Goal: Task Accomplishment & Management: Use online tool/utility

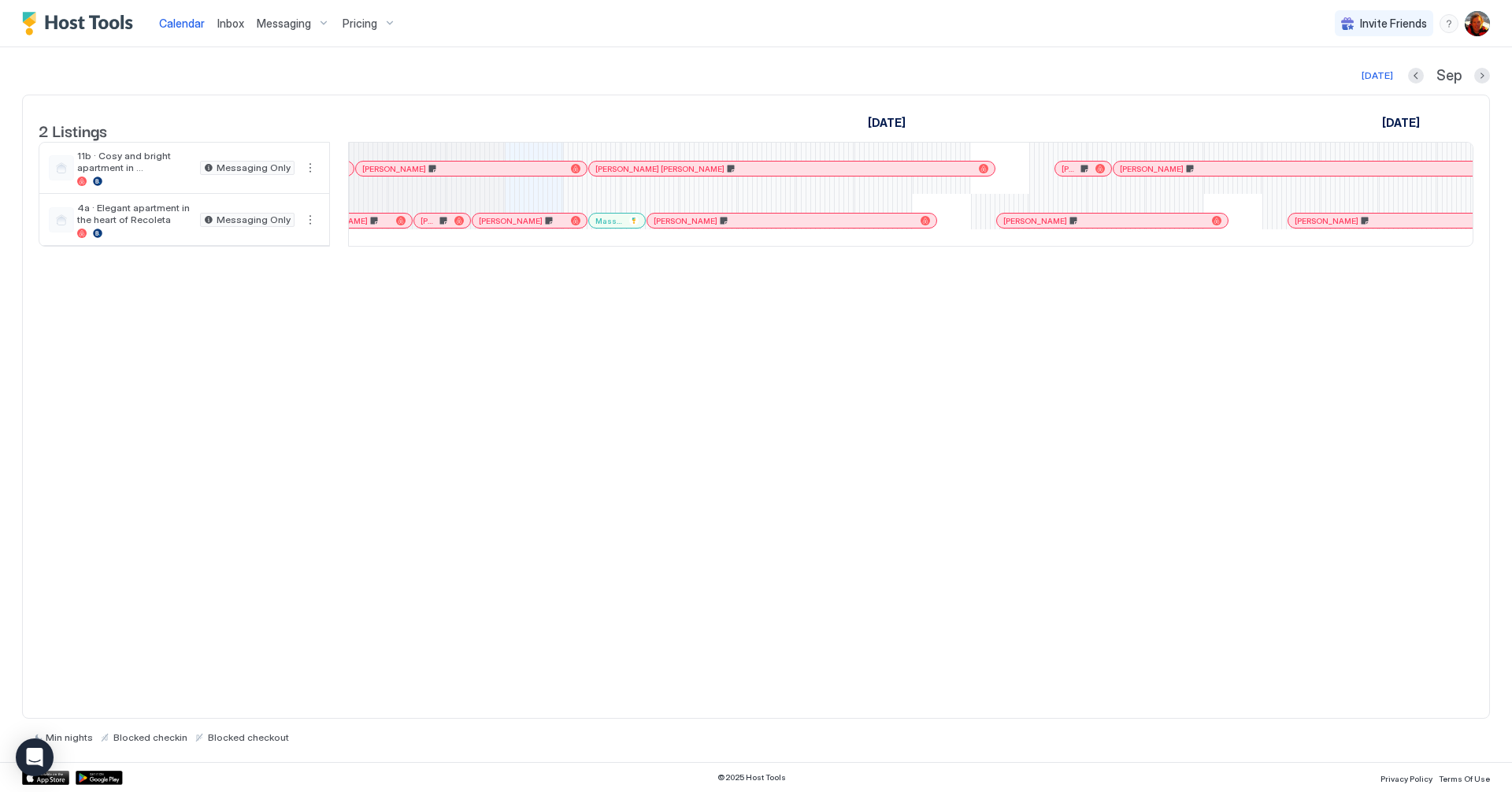
scroll to position [0, 719]
click at [112, 28] on img "Host Tools Logo" at bounding box center [81, 23] width 118 height 24
click at [107, 16] on img "Host Tools Logo" at bounding box center [81, 23] width 118 height 24
click at [1486, 25] on img "User profile" at bounding box center [1477, 24] width 26 height 26
click at [1336, 88] on span "Settings" at bounding box center [1335, 88] width 43 height 14
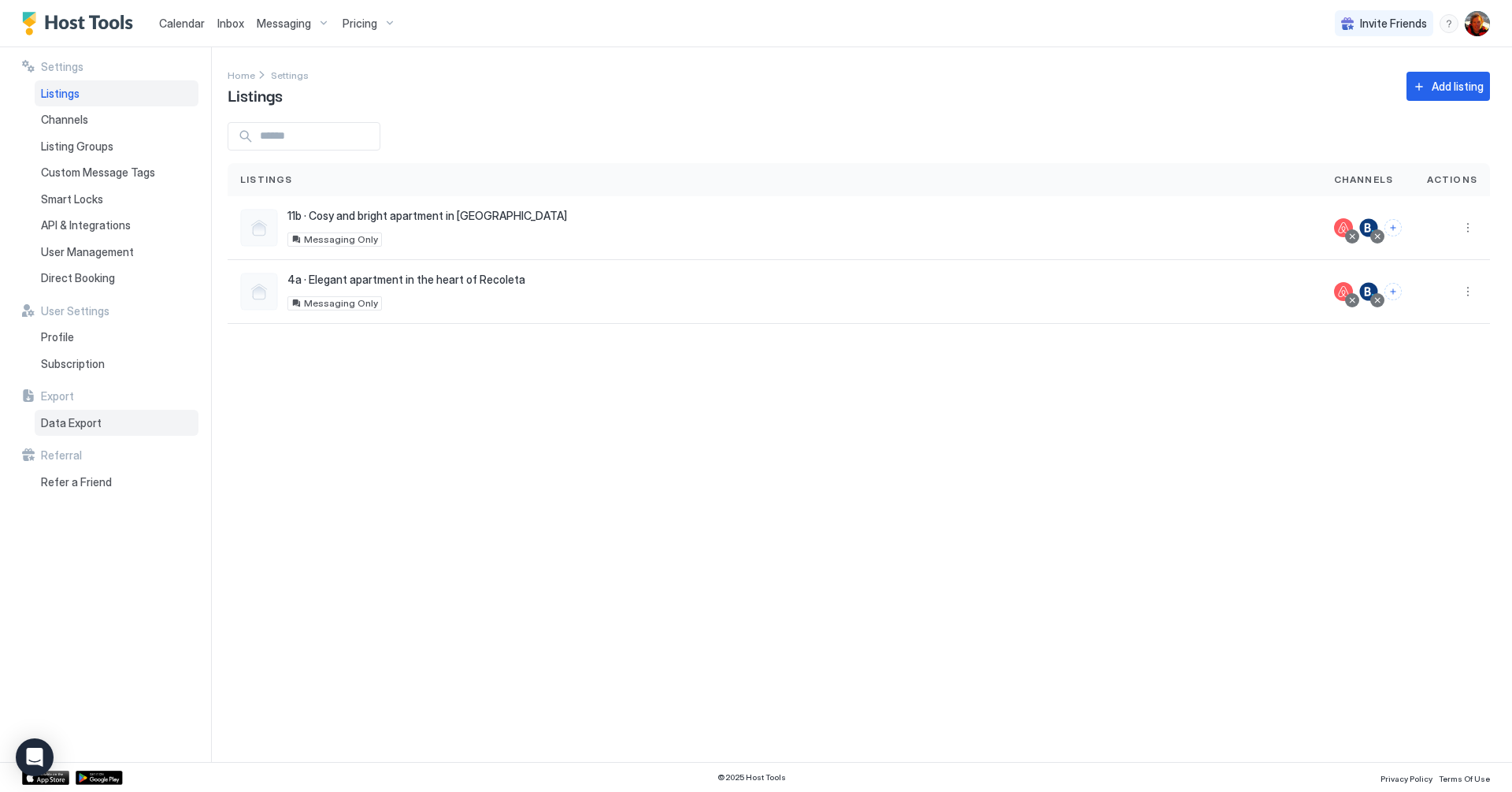
click at [71, 422] on span "Data Export" at bounding box center [71, 423] width 61 height 14
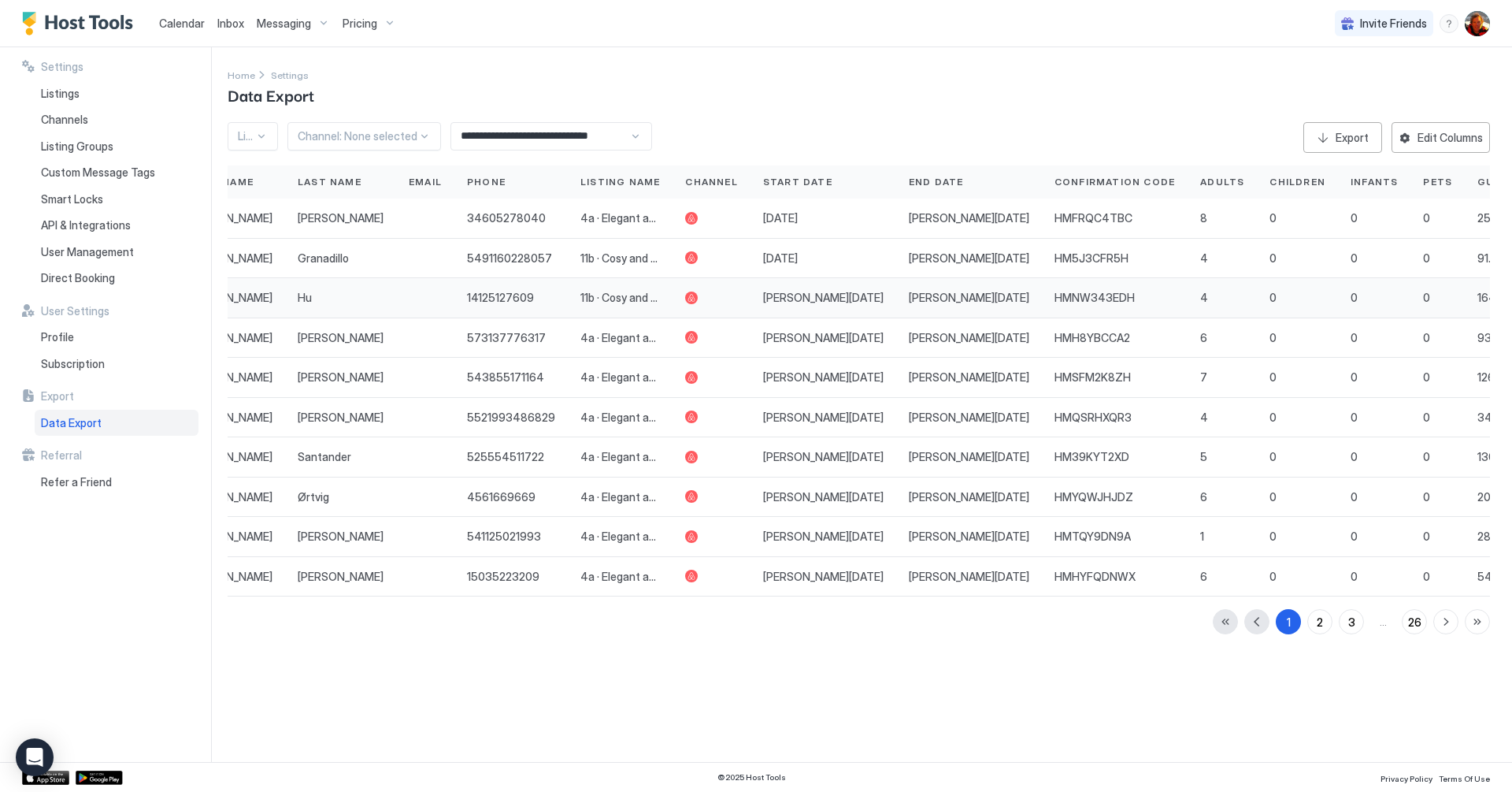
scroll to position [0, 51]
click at [1448, 135] on div "Edit Columns" at bounding box center [1449, 137] width 65 height 16
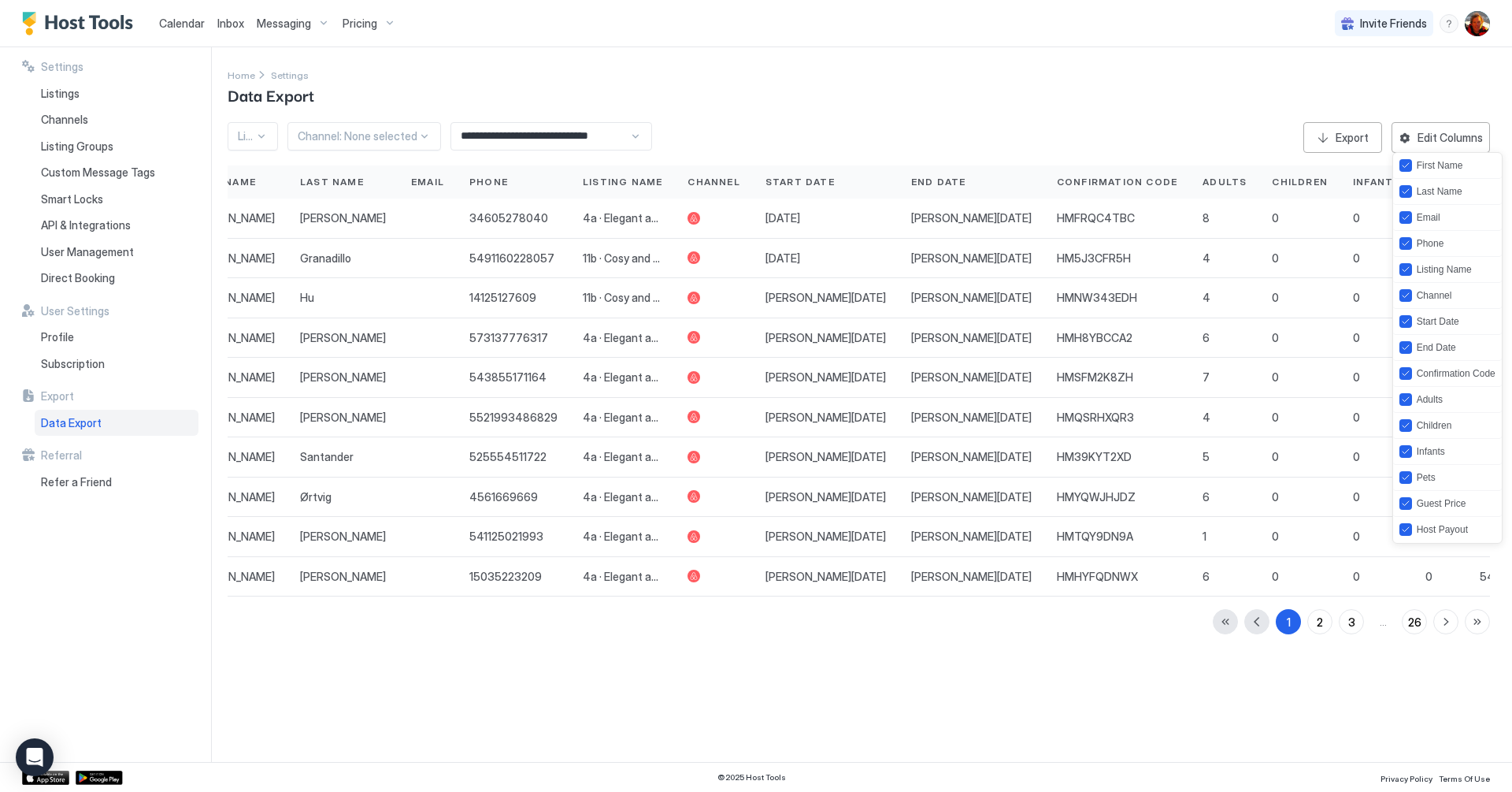
click at [1027, 667] on div at bounding box center [756, 396] width 1512 height 792
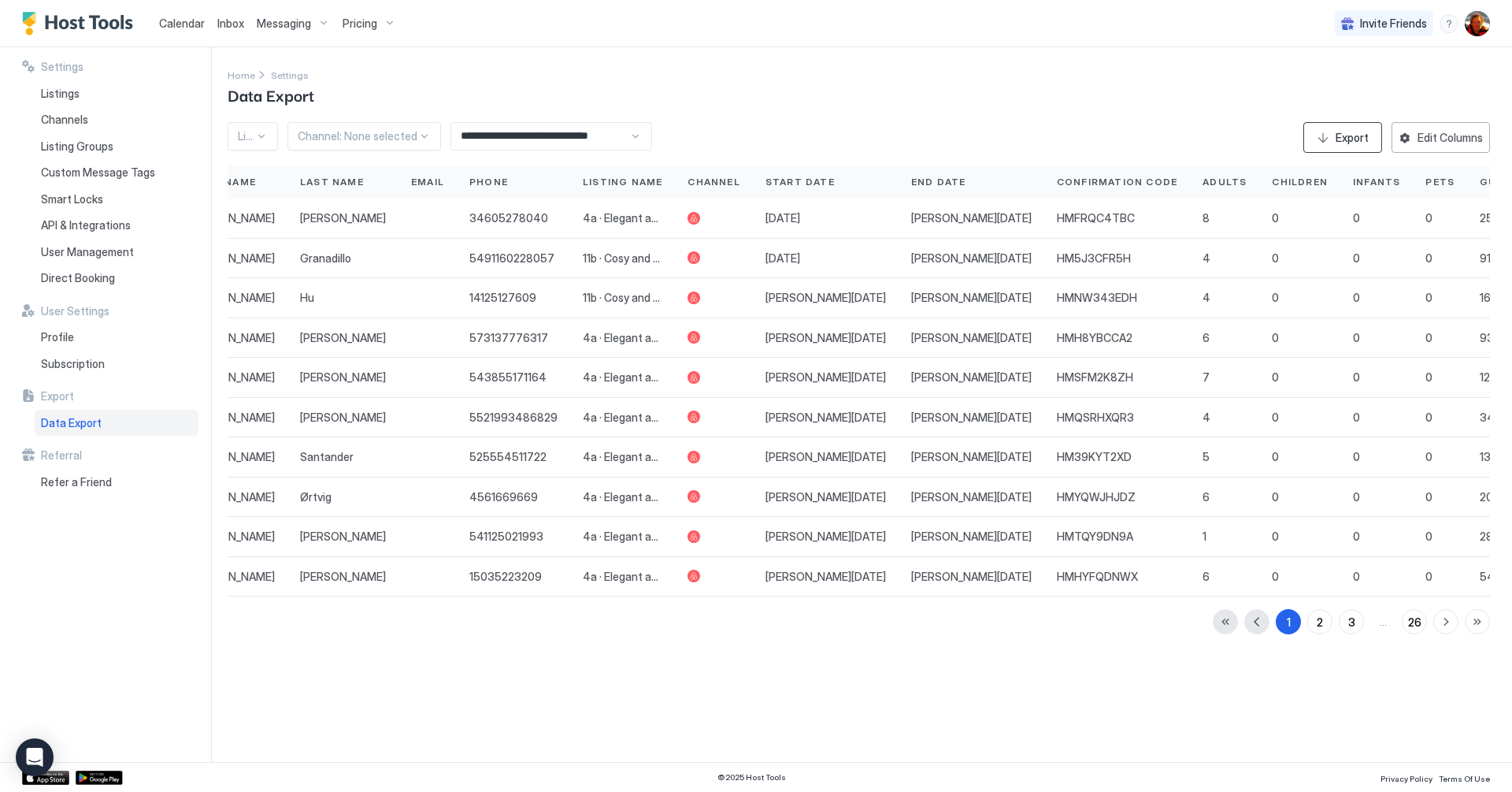
click at [1348, 132] on div "Export" at bounding box center [1352, 137] width 33 height 16
click at [233, 21] on span "Inbox" at bounding box center [230, 23] width 27 height 13
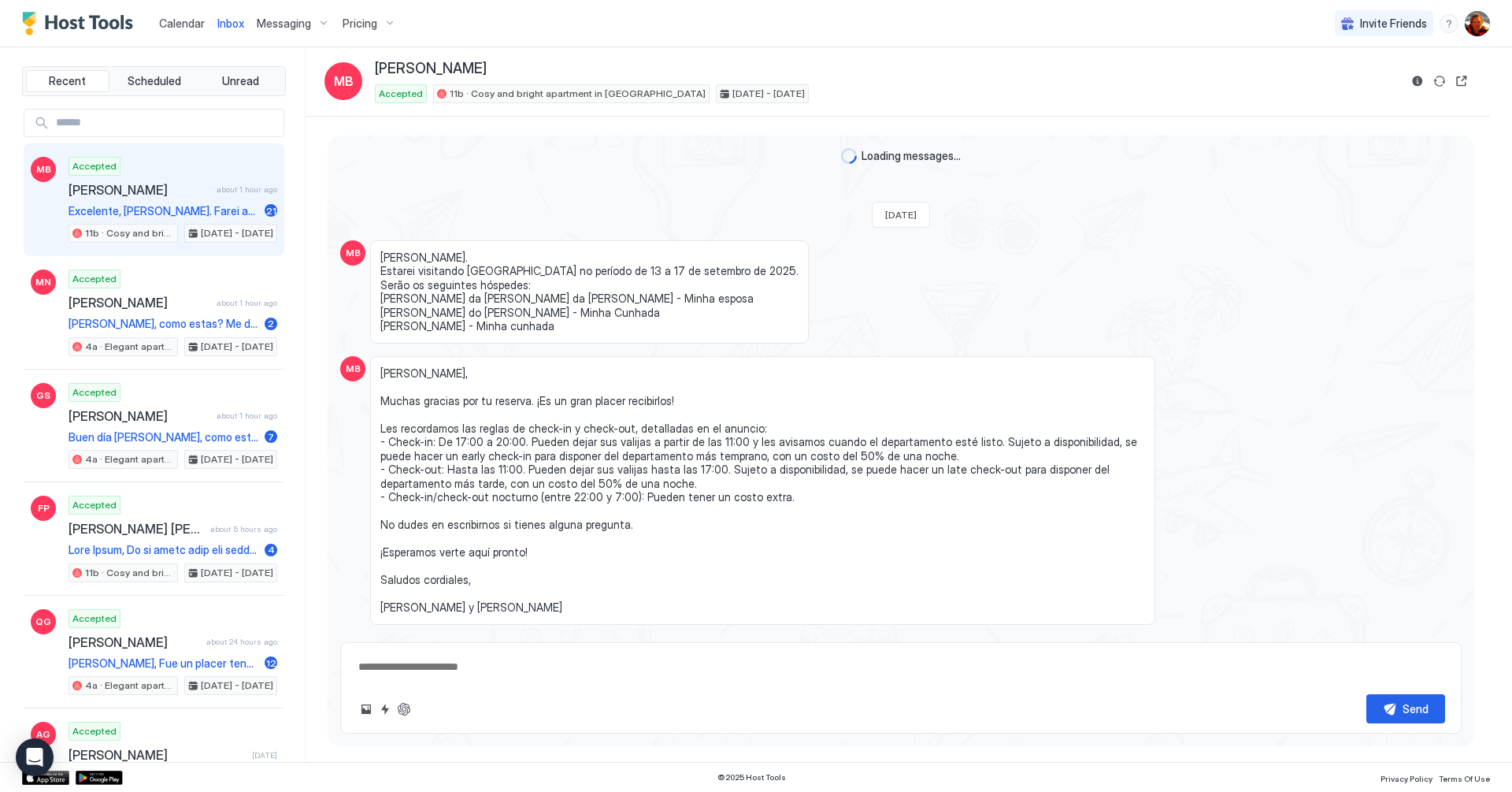
scroll to position [3098, 0]
